Goal: Information Seeking & Learning: Learn about a topic

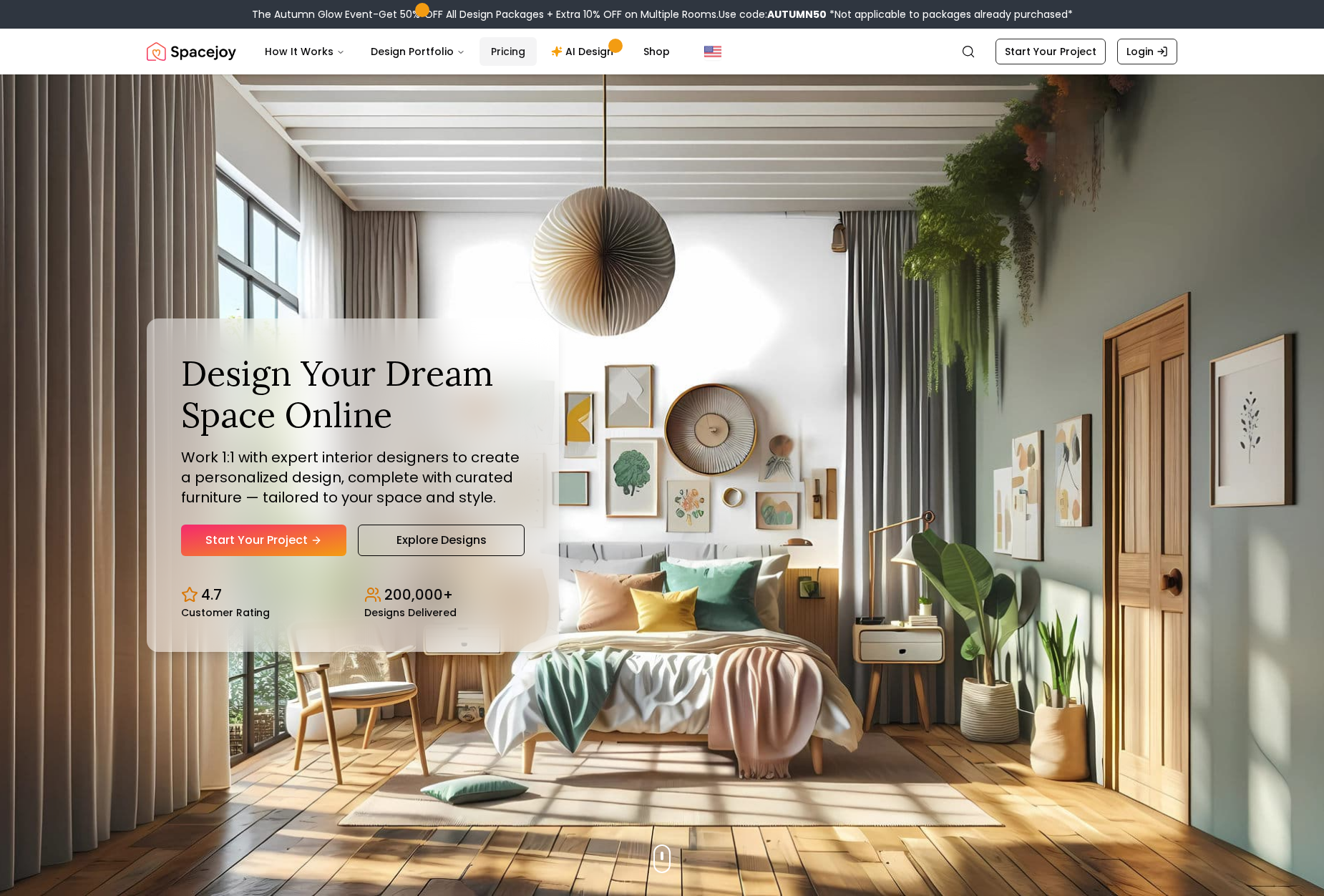
click at [485, 53] on link "Pricing" at bounding box center [508, 51] width 57 height 29
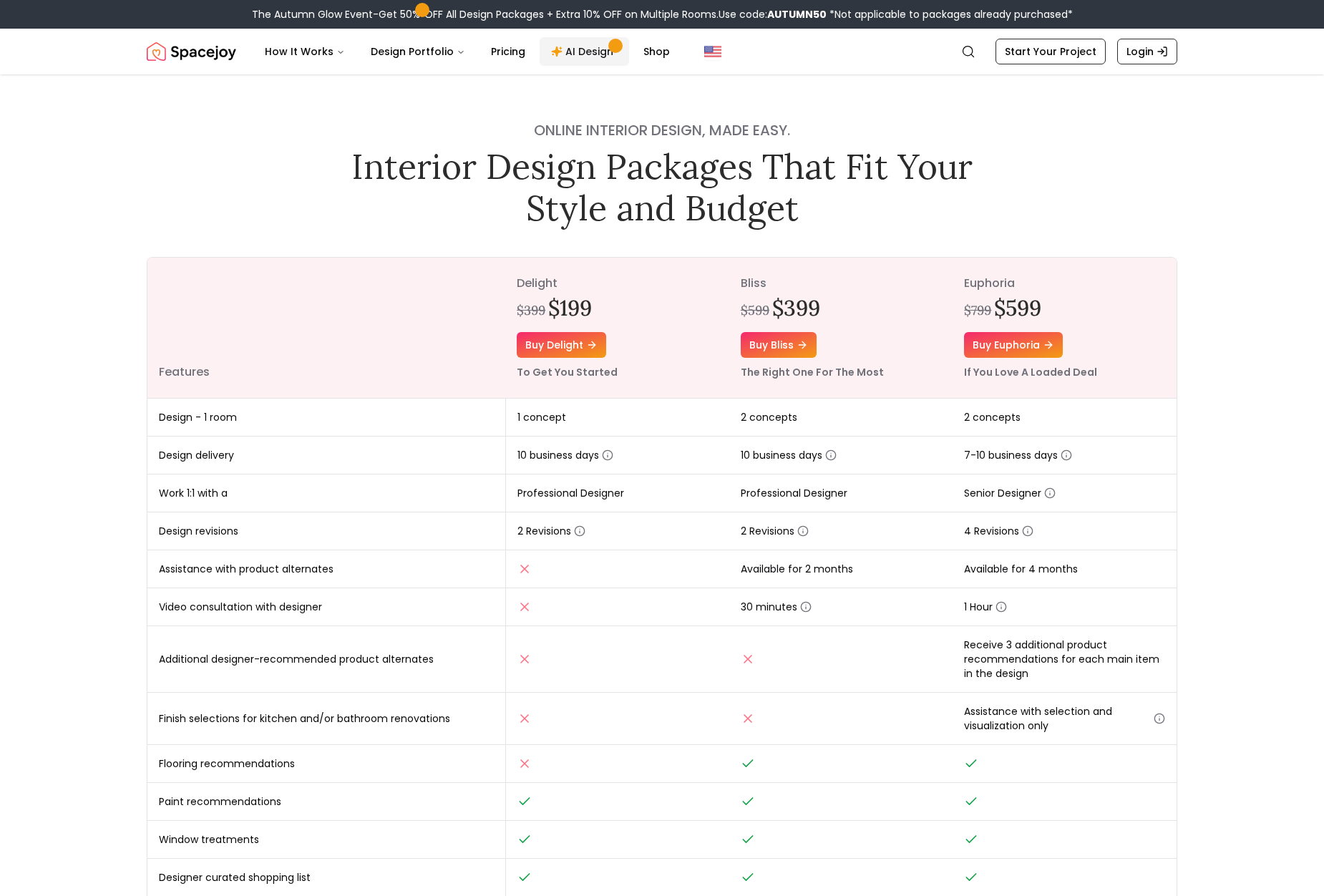
click at [595, 55] on link "AI Design" at bounding box center [585, 51] width 89 height 29
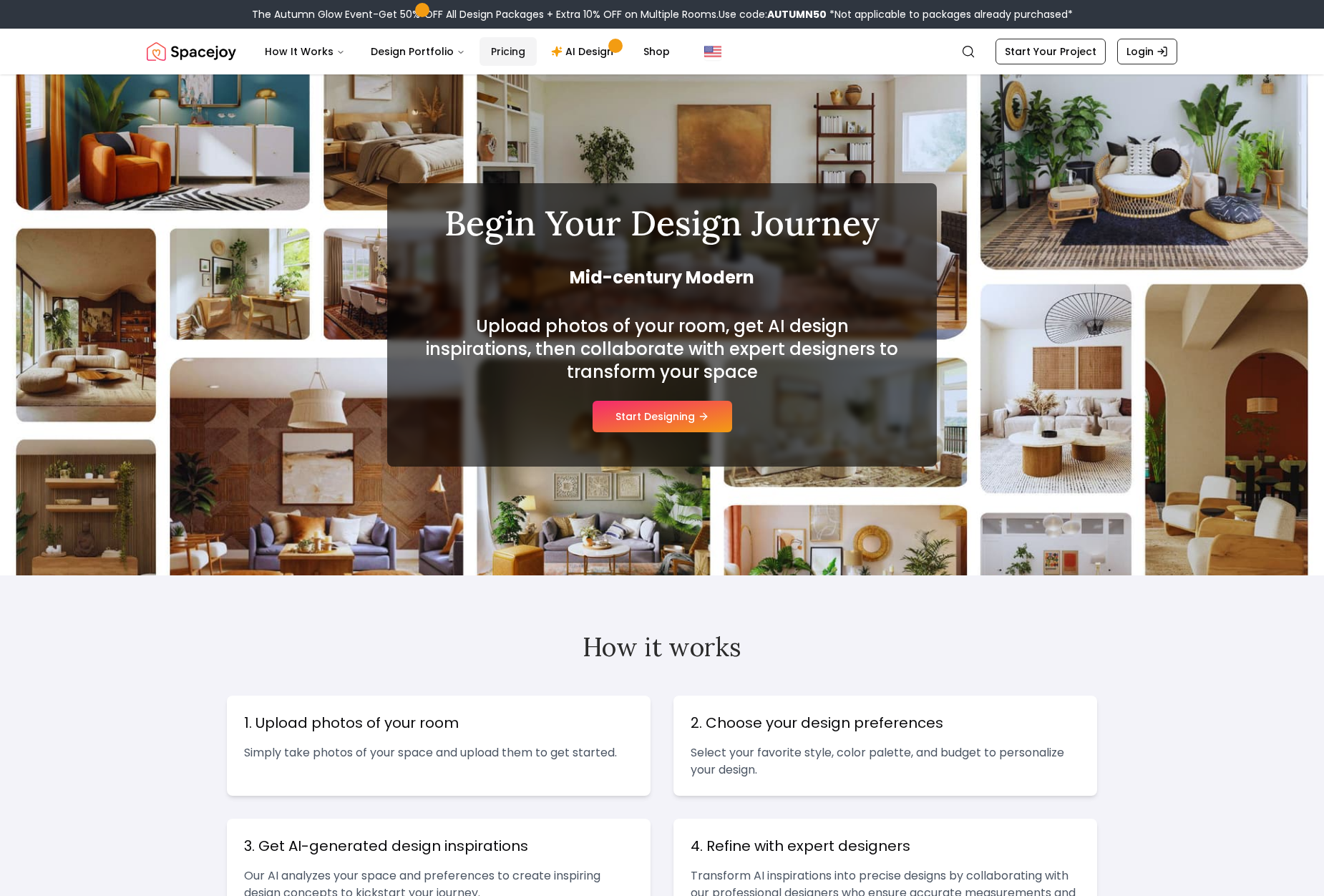
click at [490, 52] on link "Pricing" at bounding box center [508, 51] width 57 height 29
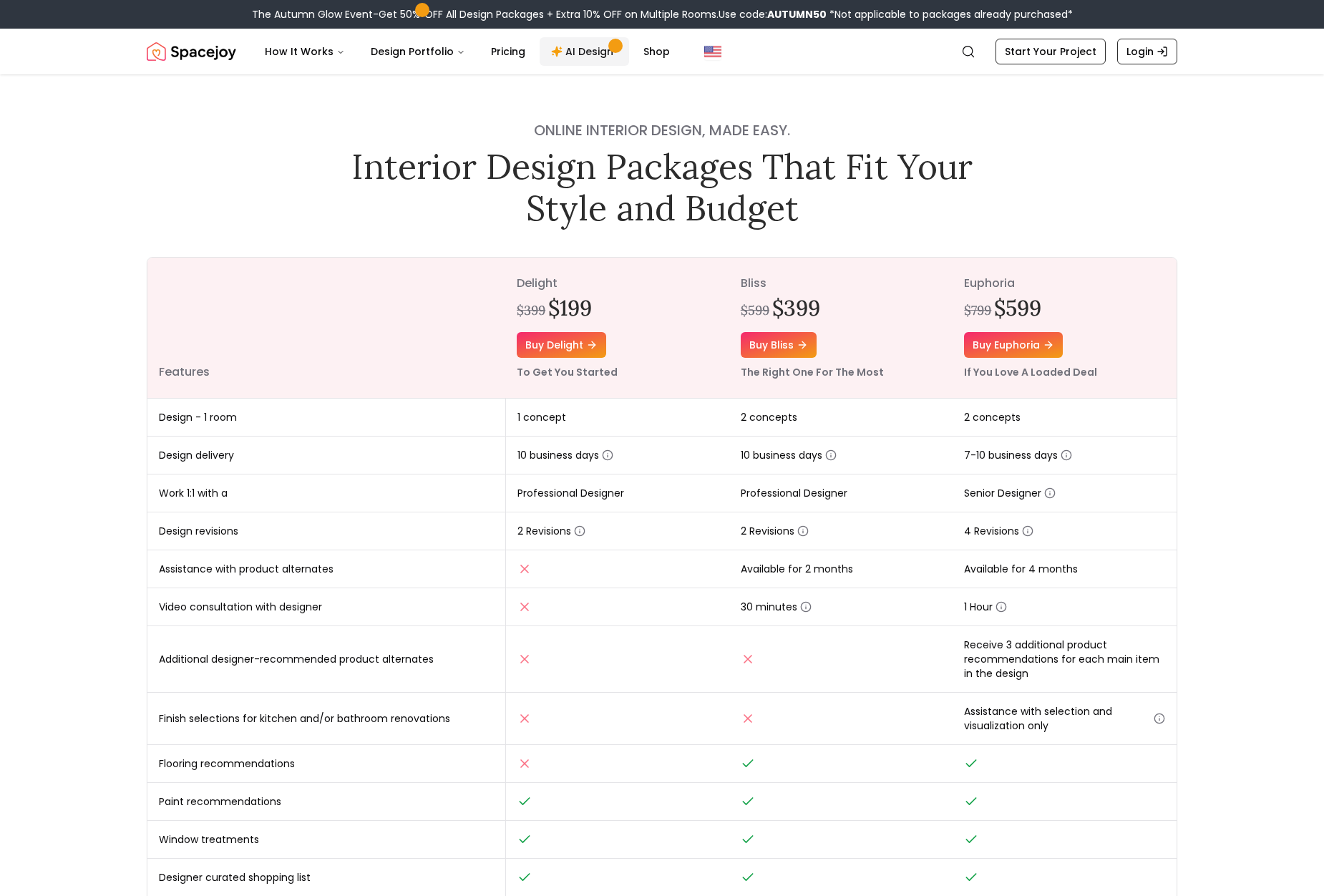
click at [572, 54] on link "AI Design" at bounding box center [585, 51] width 89 height 29
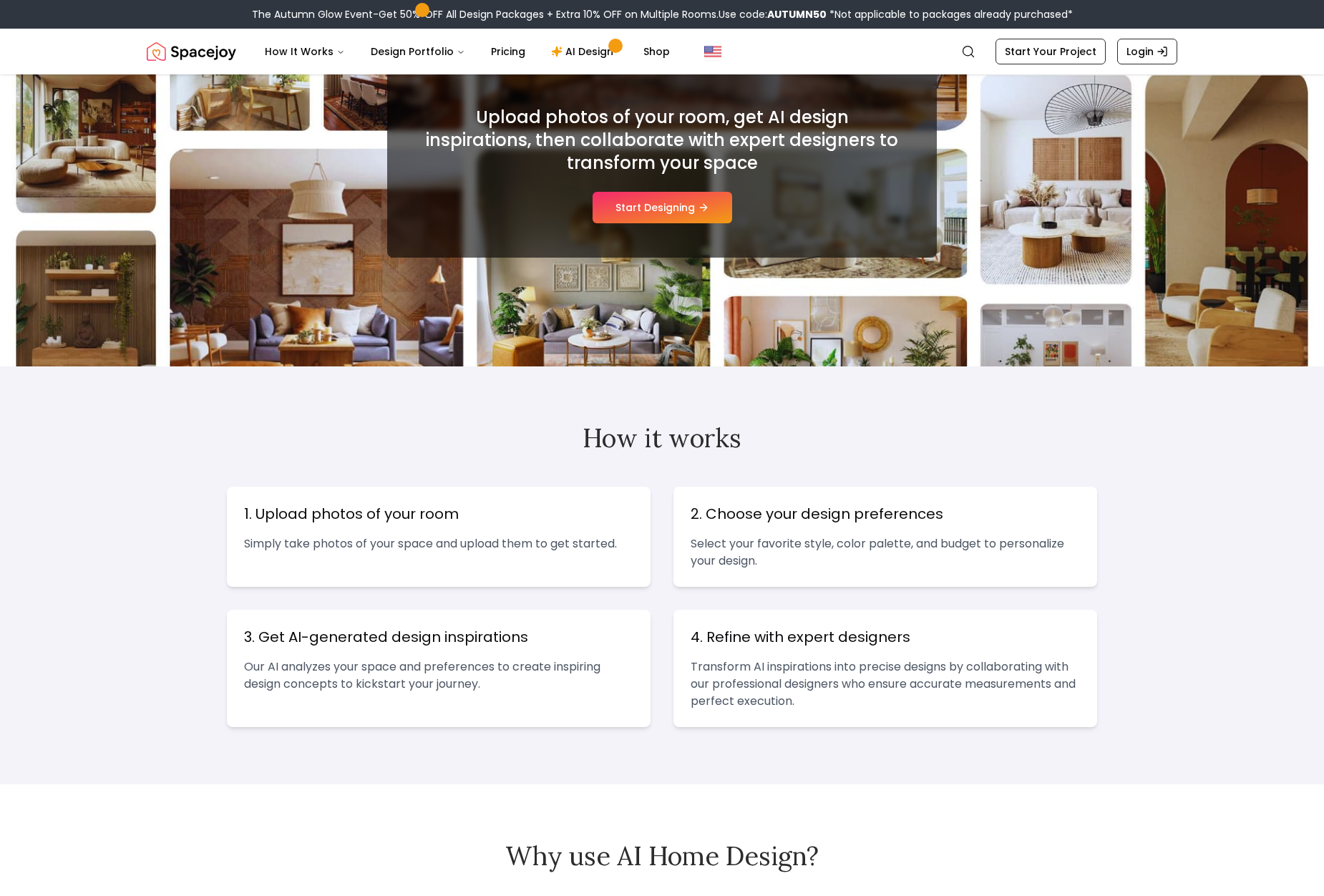
scroll to position [310, 0]
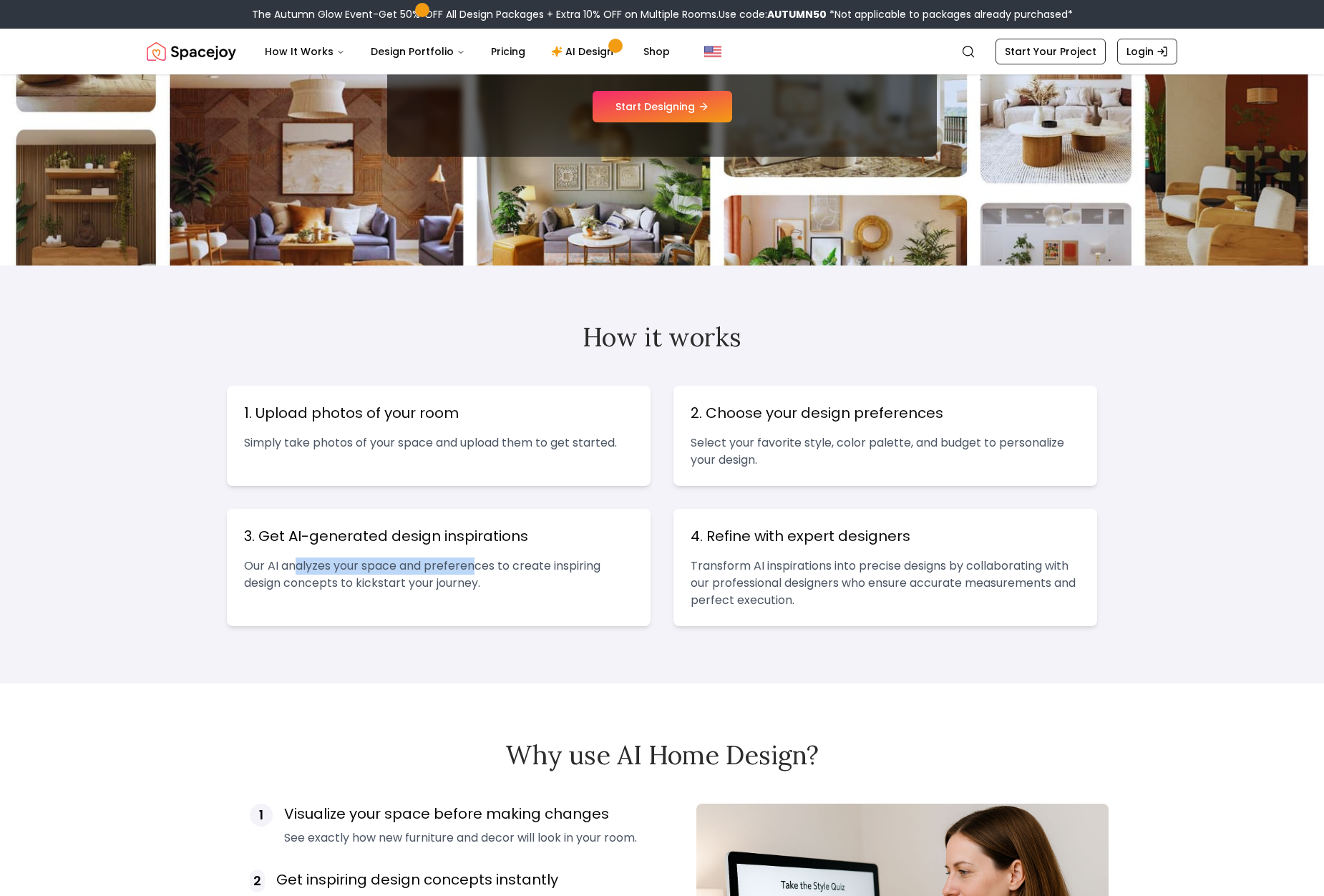
drag, startPoint x: 336, startPoint y: 566, endPoint x: 480, endPoint y: 568, distance: 144.0
click at [479, 566] on p "Our AI analyzes your space and preferences to create inspiring design concepts …" at bounding box center [439, 575] width 390 height 34
click at [492, 581] on p "Our AI analyzes your space and preferences to create inspiring design concepts …" at bounding box center [439, 575] width 390 height 34
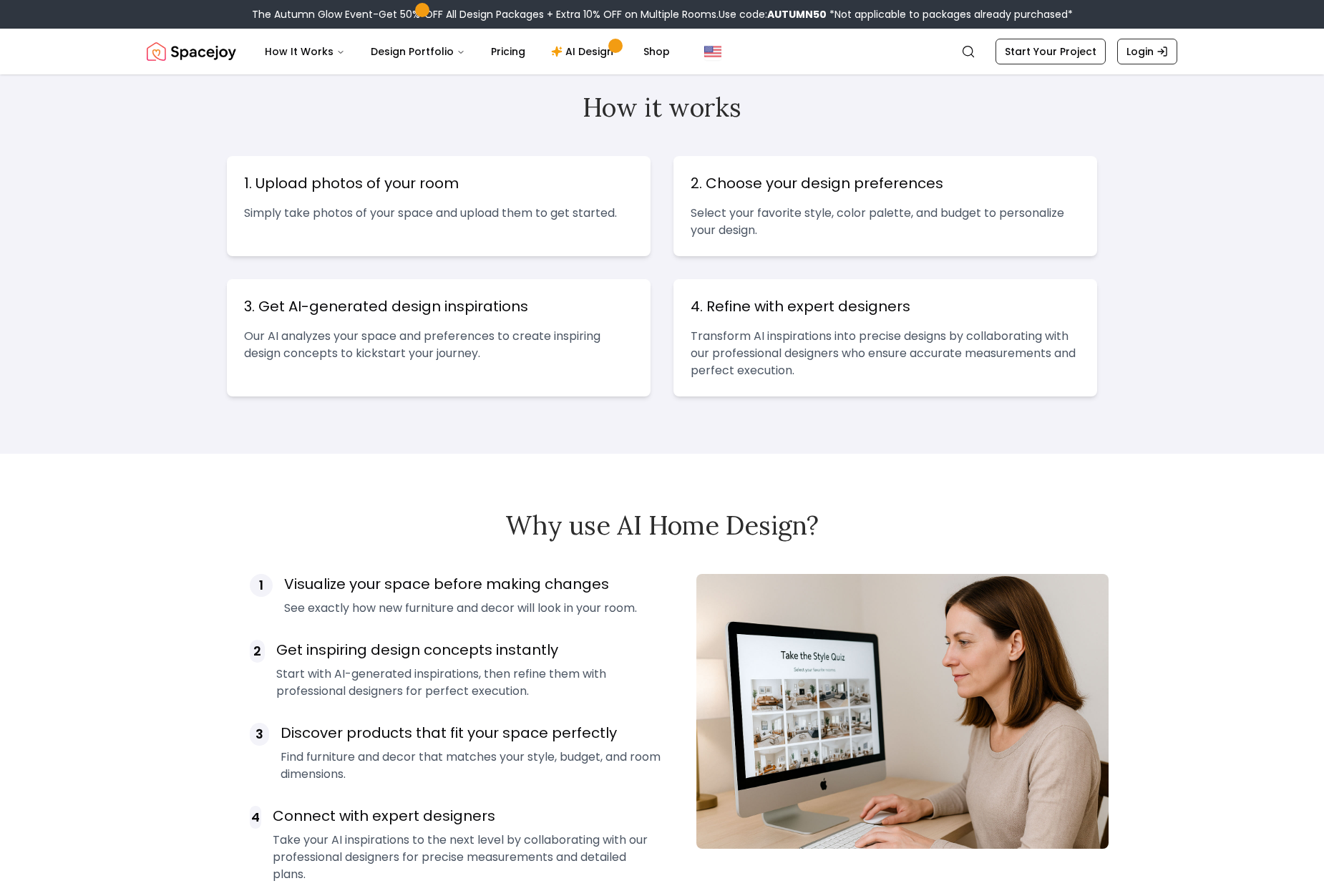
scroll to position [668, 0]
